Goal: Contribute content: Add original content to the website for others to see

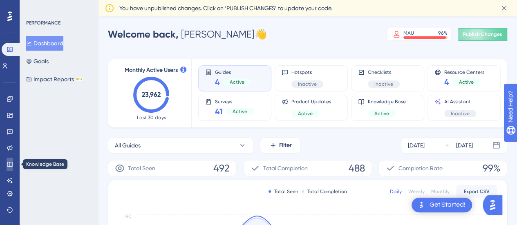
click at [12, 165] on icon at bounding box center [9, 164] width 5 height 5
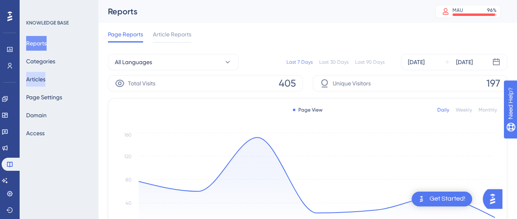
click at [45, 79] on button "Articles" at bounding box center [35, 79] width 19 height 15
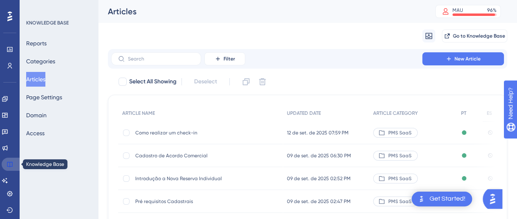
click at [14, 167] on link at bounding box center [12, 164] width 20 height 13
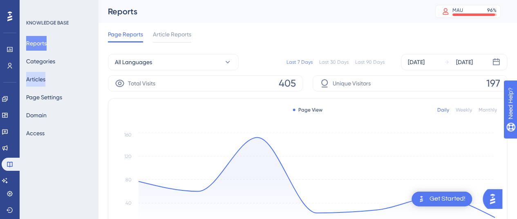
click at [40, 80] on button "Articles" at bounding box center [35, 79] width 19 height 15
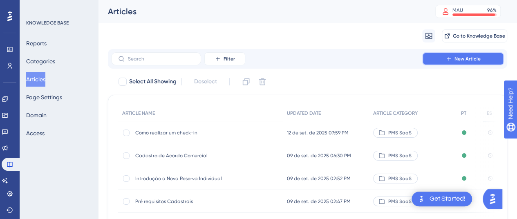
click at [432, 58] on button "New Article" at bounding box center [463, 58] width 82 height 13
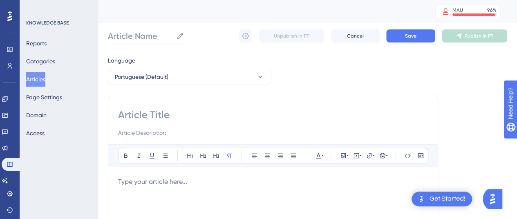
click at [131, 37] on input "Article Name" at bounding box center [140, 35] width 65 height 11
drag, startPoint x: 155, startPoint y: 34, endPoint x: 99, endPoint y: 36, distance: 56.1
click at [98, 36] on div "Performance Users Engagement Widgets Feedback Product Updates Knowledge Base AI…" at bounding box center [307, 214] width 419 height 429
type input "Novo artigo"
click at [139, 115] on input at bounding box center [273, 114] width 310 height 13
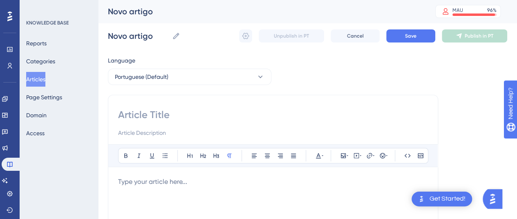
paste input "Novo artigo"
type input "Novo artigo"
click at [345, 30] on button "Cancel" at bounding box center [355, 35] width 49 height 13
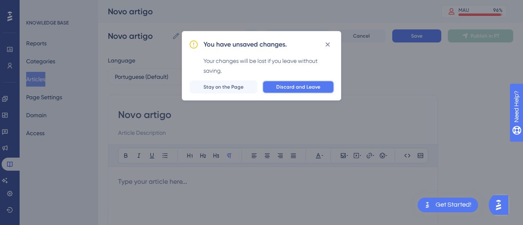
click at [285, 85] on span "Discard and Leave" at bounding box center [298, 87] width 44 height 7
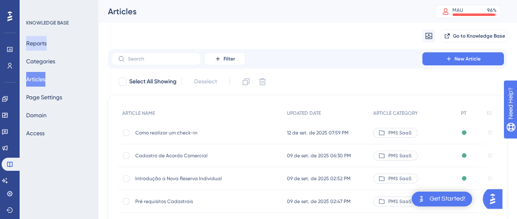
click at [47, 45] on button "Reports" at bounding box center [36, 43] width 20 height 15
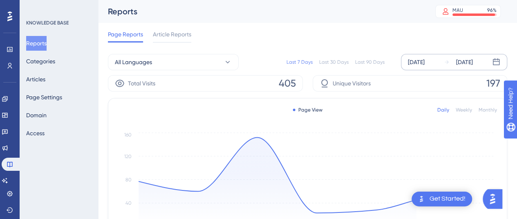
click at [414, 63] on div "[DATE]" at bounding box center [416, 62] width 17 height 10
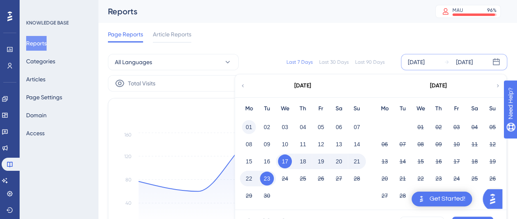
click at [248, 123] on button "01" at bounding box center [249, 127] width 14 height 14
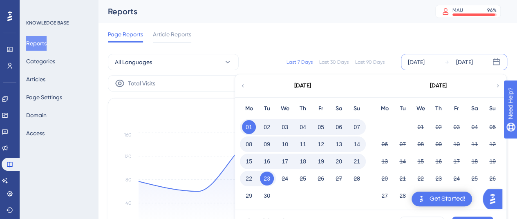
scroll to position [82, 0]
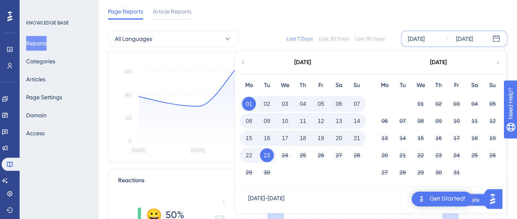
click at [476, 201] on span "Apply" at bounding box center [472, 200] width 13 height 7
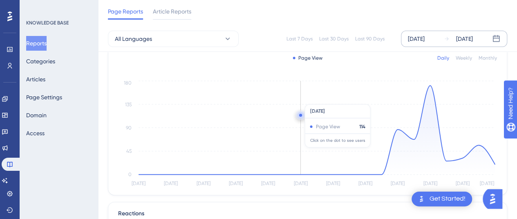
scroll to position [0, 0]
